Goal: Find specific page/section: Find specific page/section

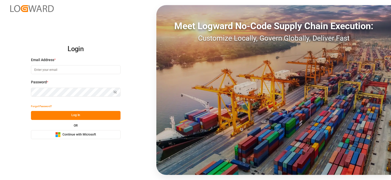
type input "[PERSON_NAME][EMAIL_ADDRESS][DOMAIN_NAME]"
click at [73, 114] on button "Log In" at bounding box center [76, 115] width 90 height 9
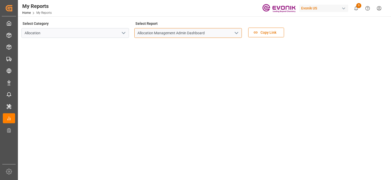
click at [164, 34] on input "Allocation Management Admin Dashboard" at bounding box center [189, 33] width 108 height 10
click at [236, 33] on icon "open menu" at bounding box center [237, 33] width 6 height 6
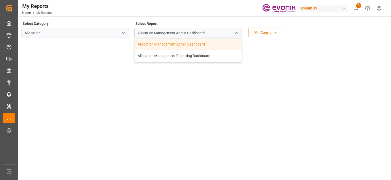
click at [236, 33] on polyline "close menu" at bounding box center [236, 33] width 3 height 2
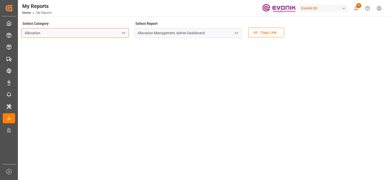
click at [95, 33] on input "Allocation" at bounding box center [76, 33] width 108 height 10
click at [121, 32] on icon "open menu" at bounding box center [124, 33] width 6 height 6
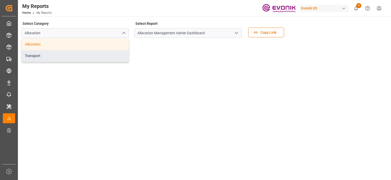
click at [104, 56] on div "Transport" at bounding box center [75, 56] width 107 height 12
